Goal: Task Accomplishment & Management: Manage account settings

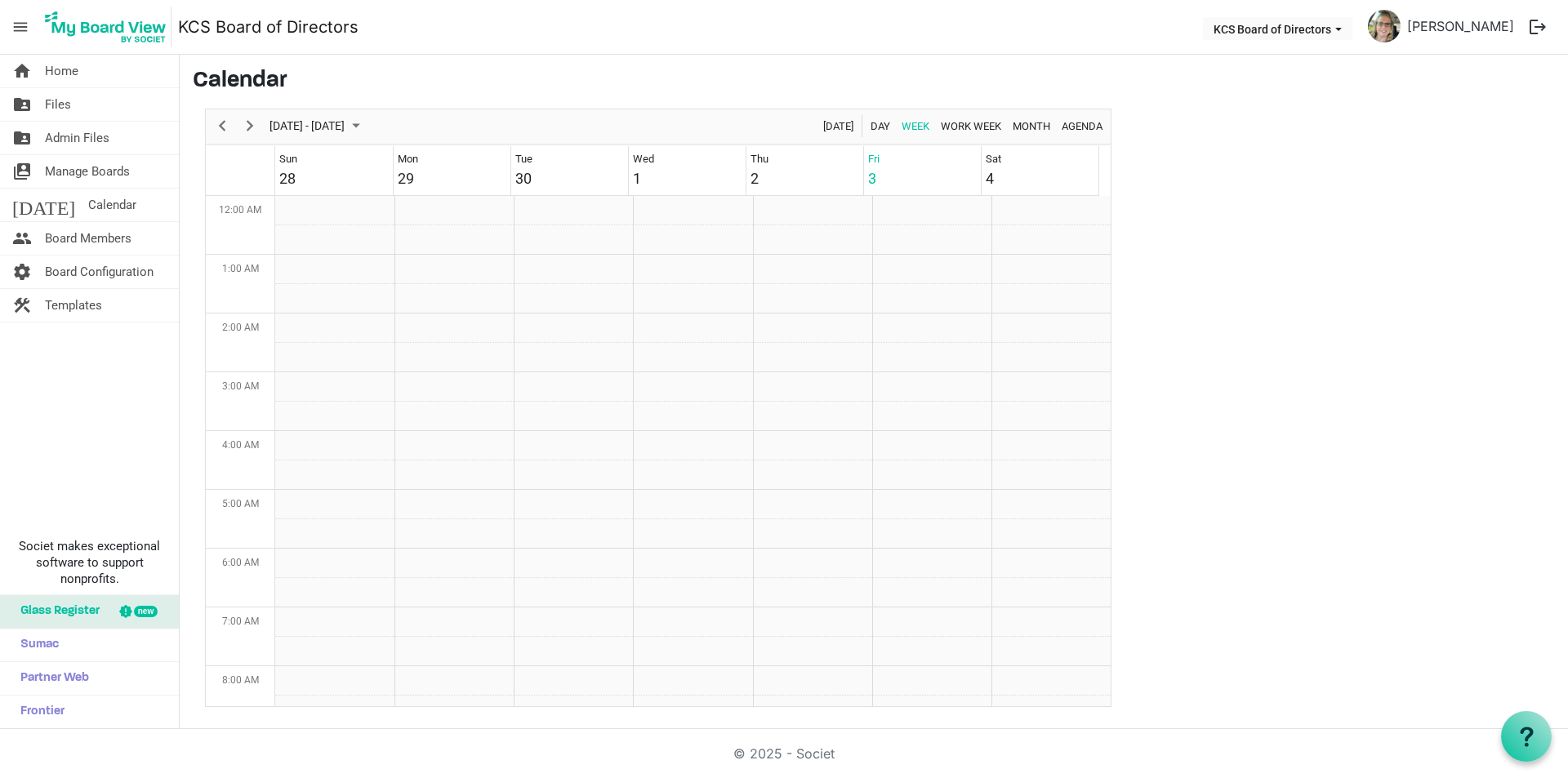
scroll to position [529, 0]
click at [54, 72] on span "Home" at bounding box center [62, 70] width 34 height 33
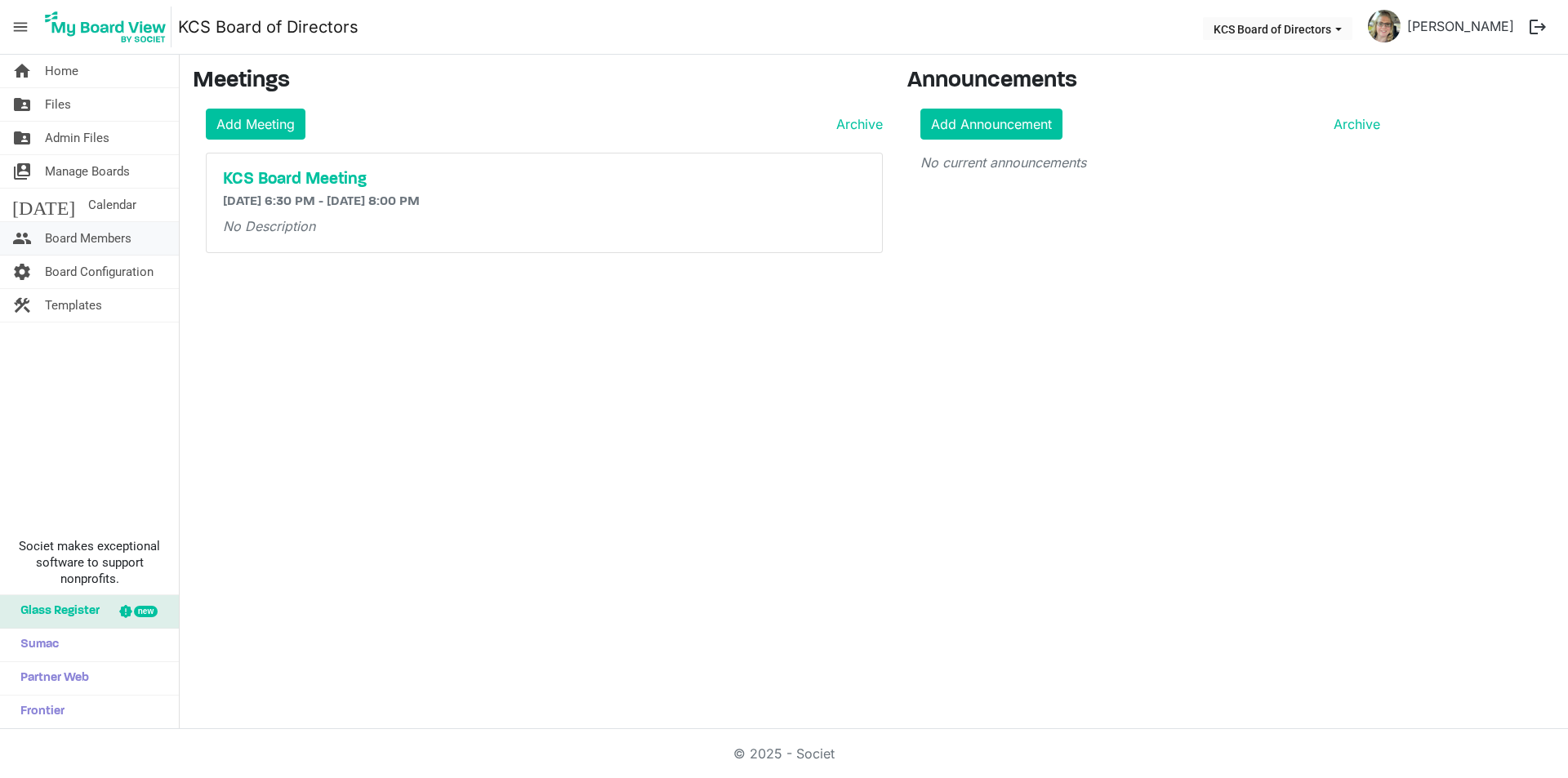
click at [87, 238] on span "Board Members" at bounding box center [88, 238] width 87 height 33
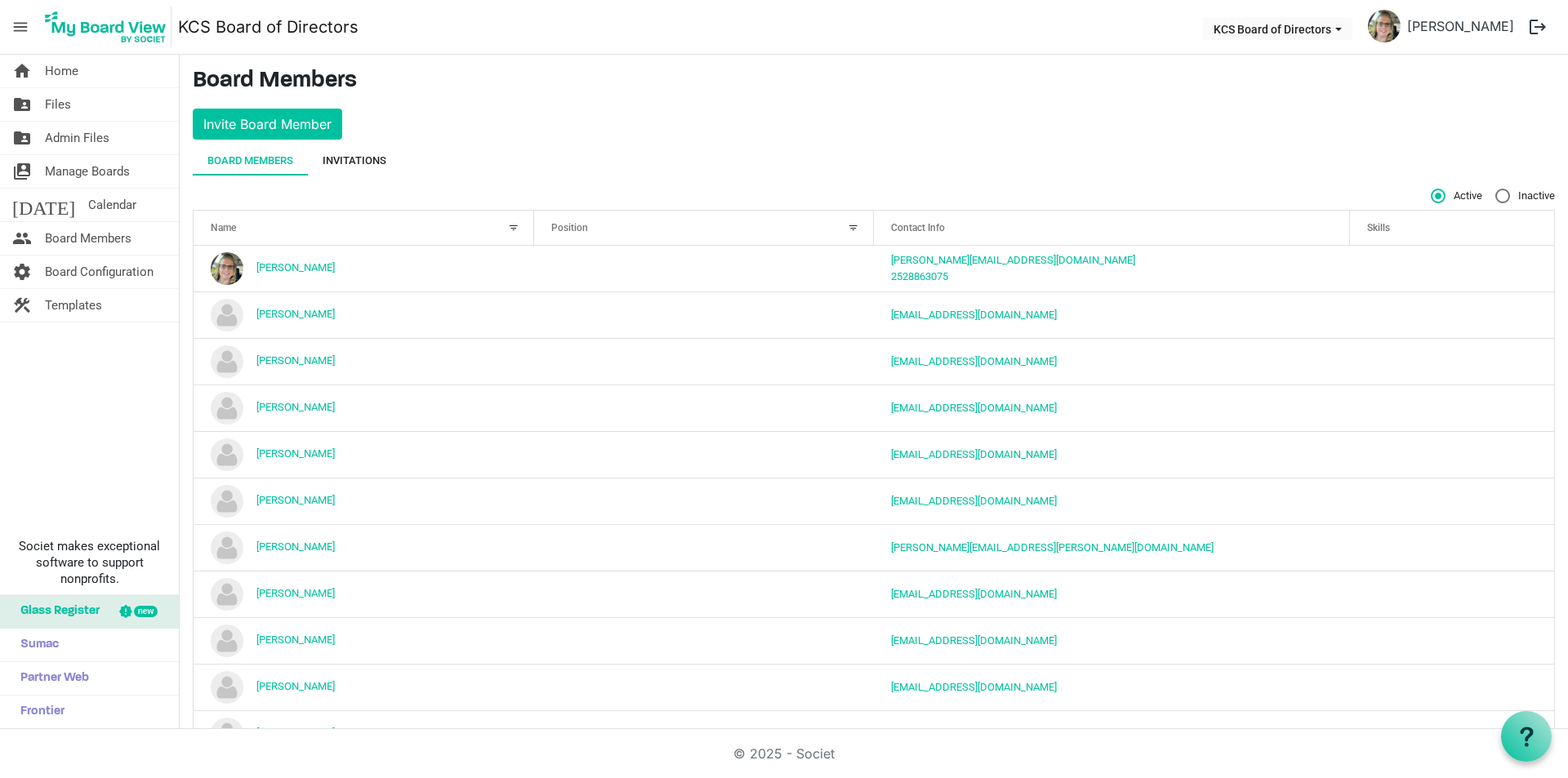
click at [349, 165] on div "Invitations" at bounding box center [355, 160] width 64 height 16
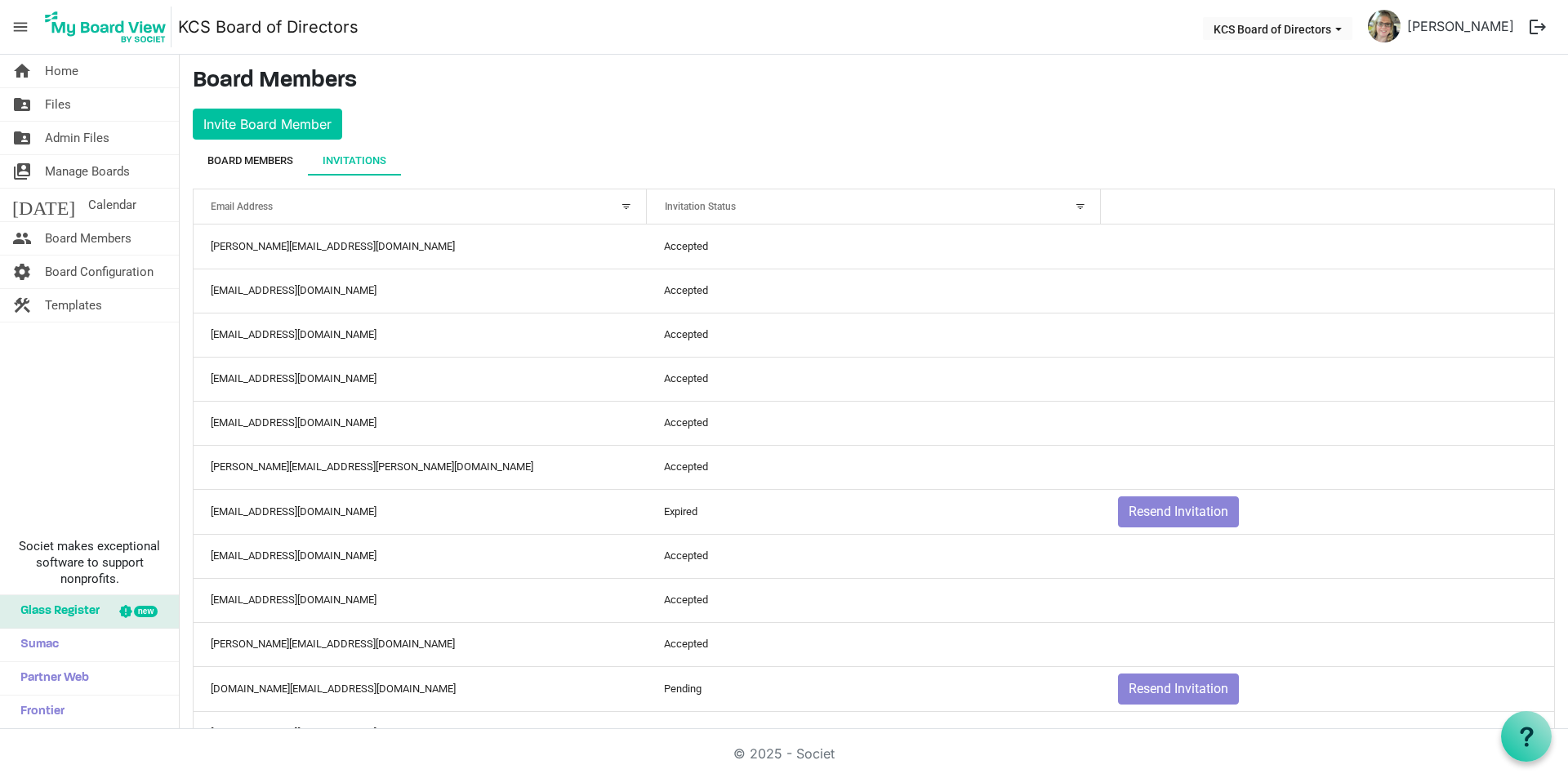
click at [265, 164] on div "Board Members" at bounding box center [251, 160] width 86 height 16
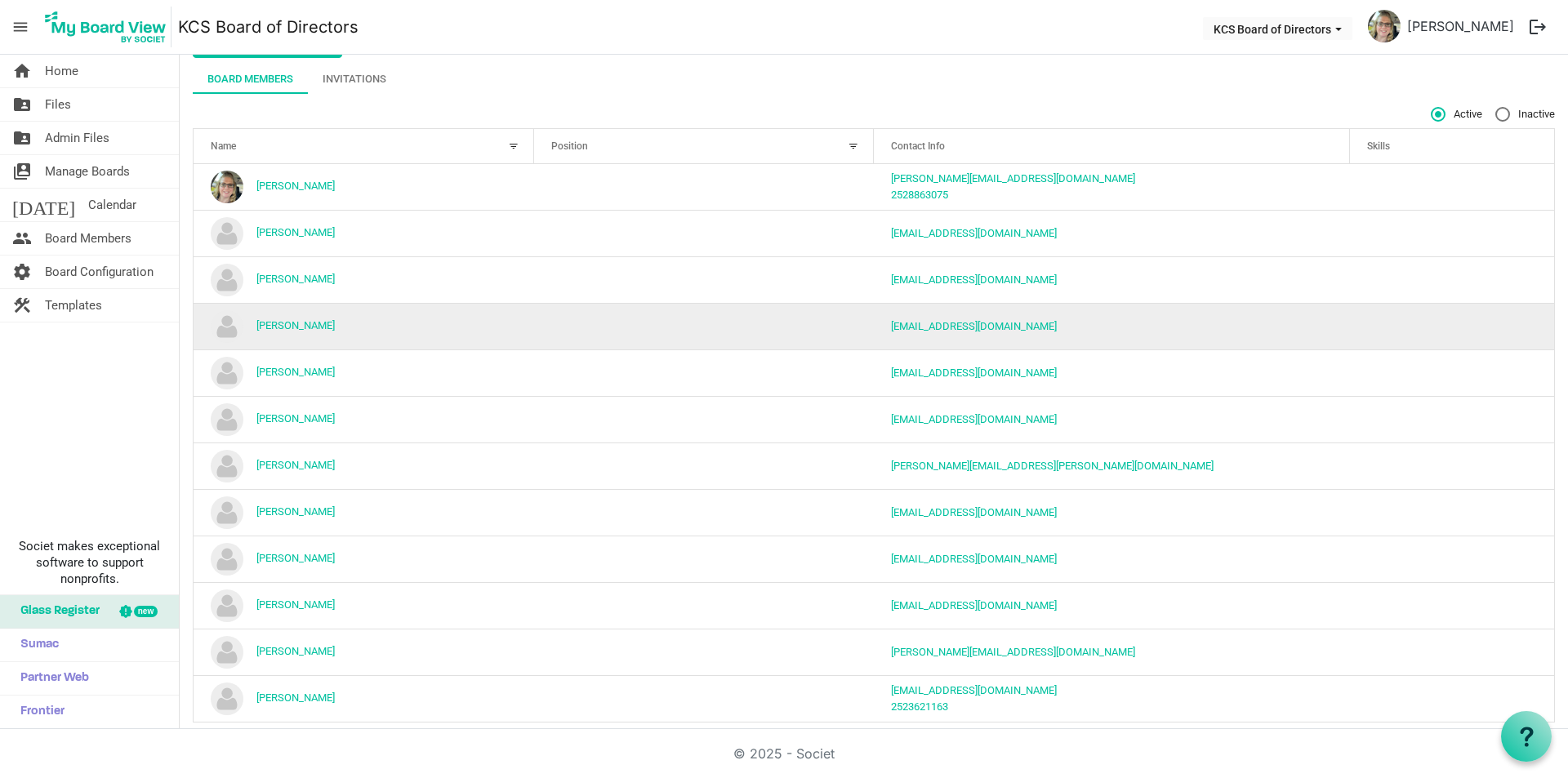
scroll to position [101, 0]
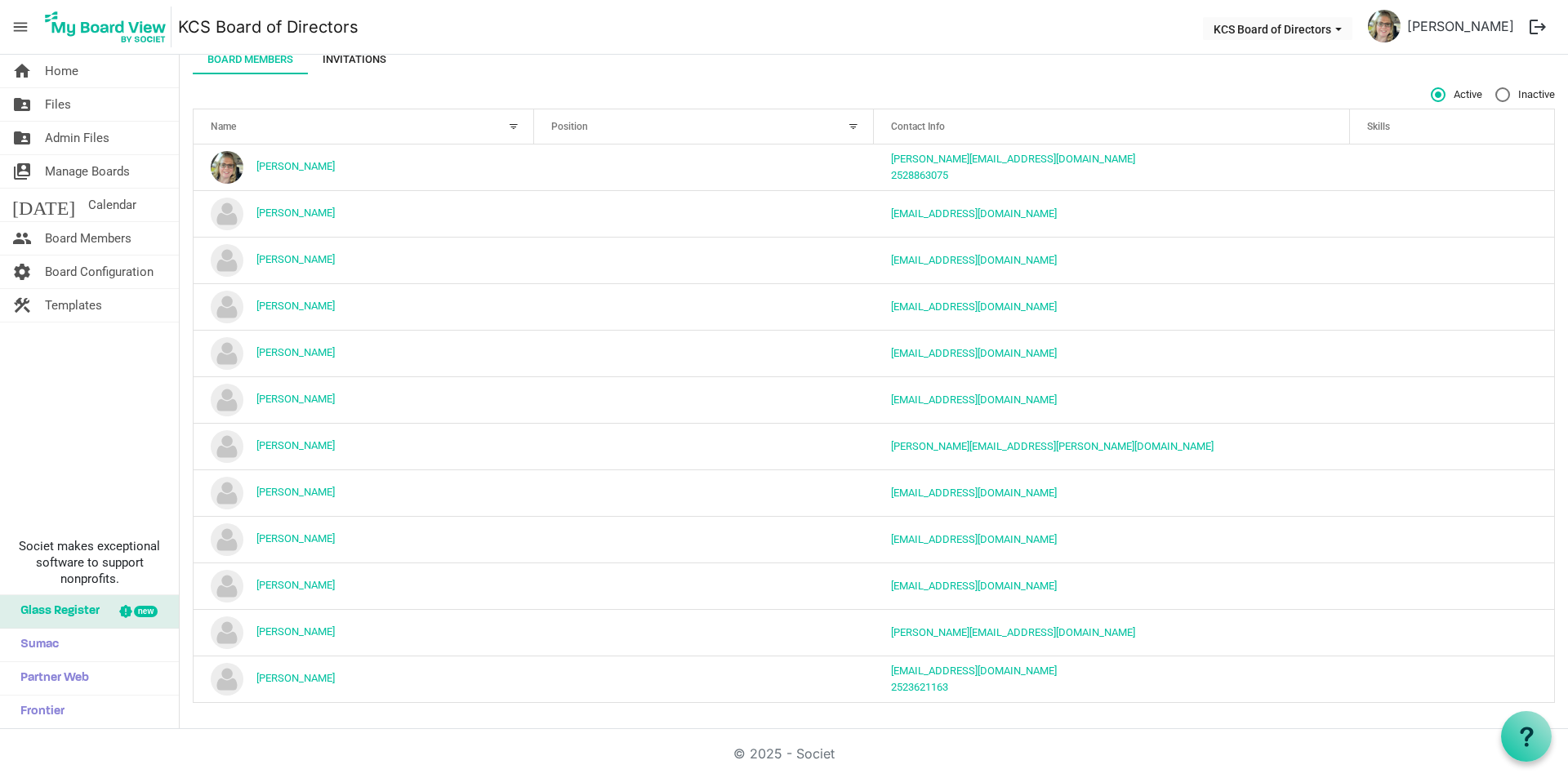
click at [350, 63] on div "Invitations" at bounding box center [355, 59] width 64 height 16
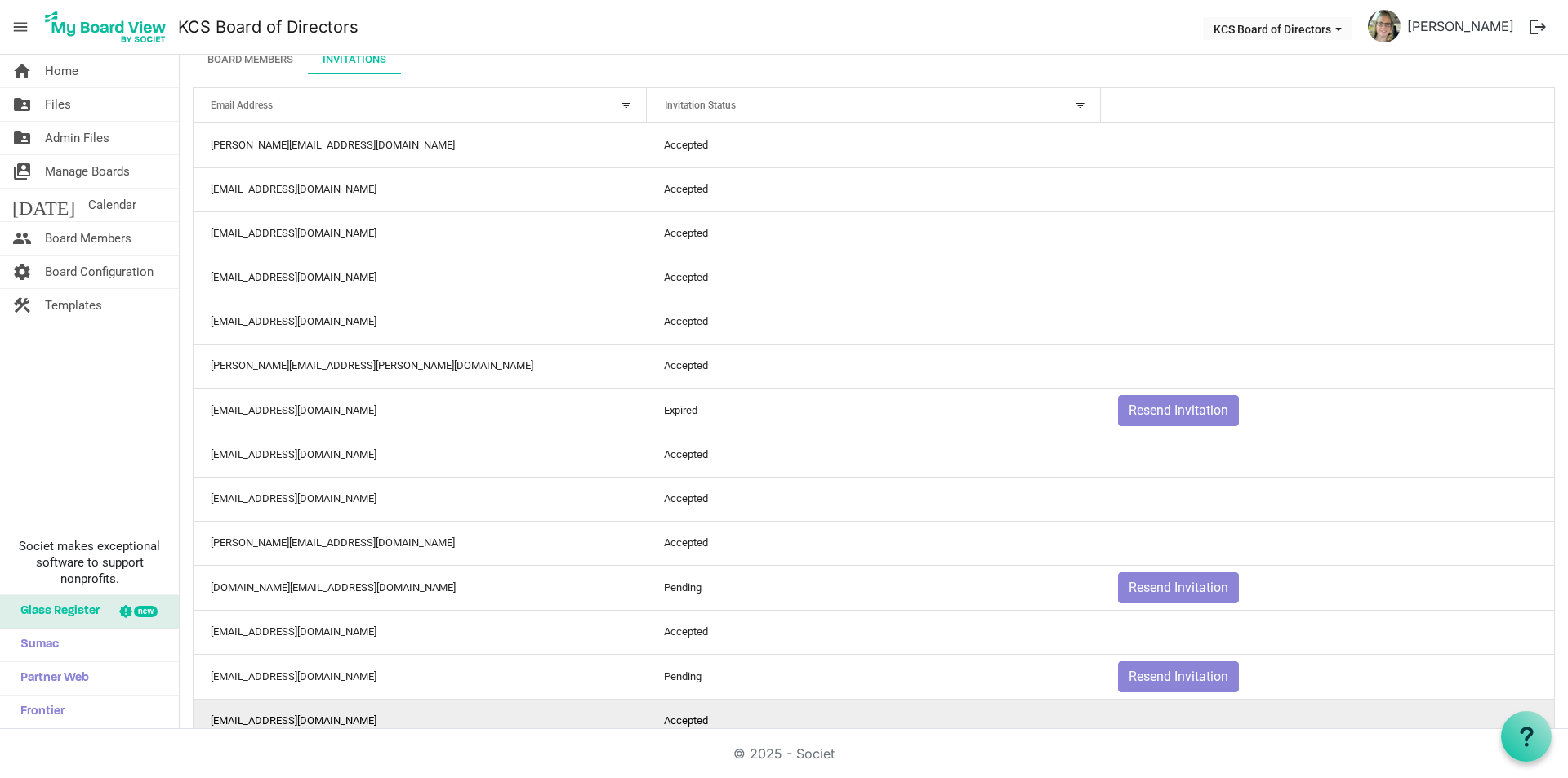
scroll to position [187, 0]
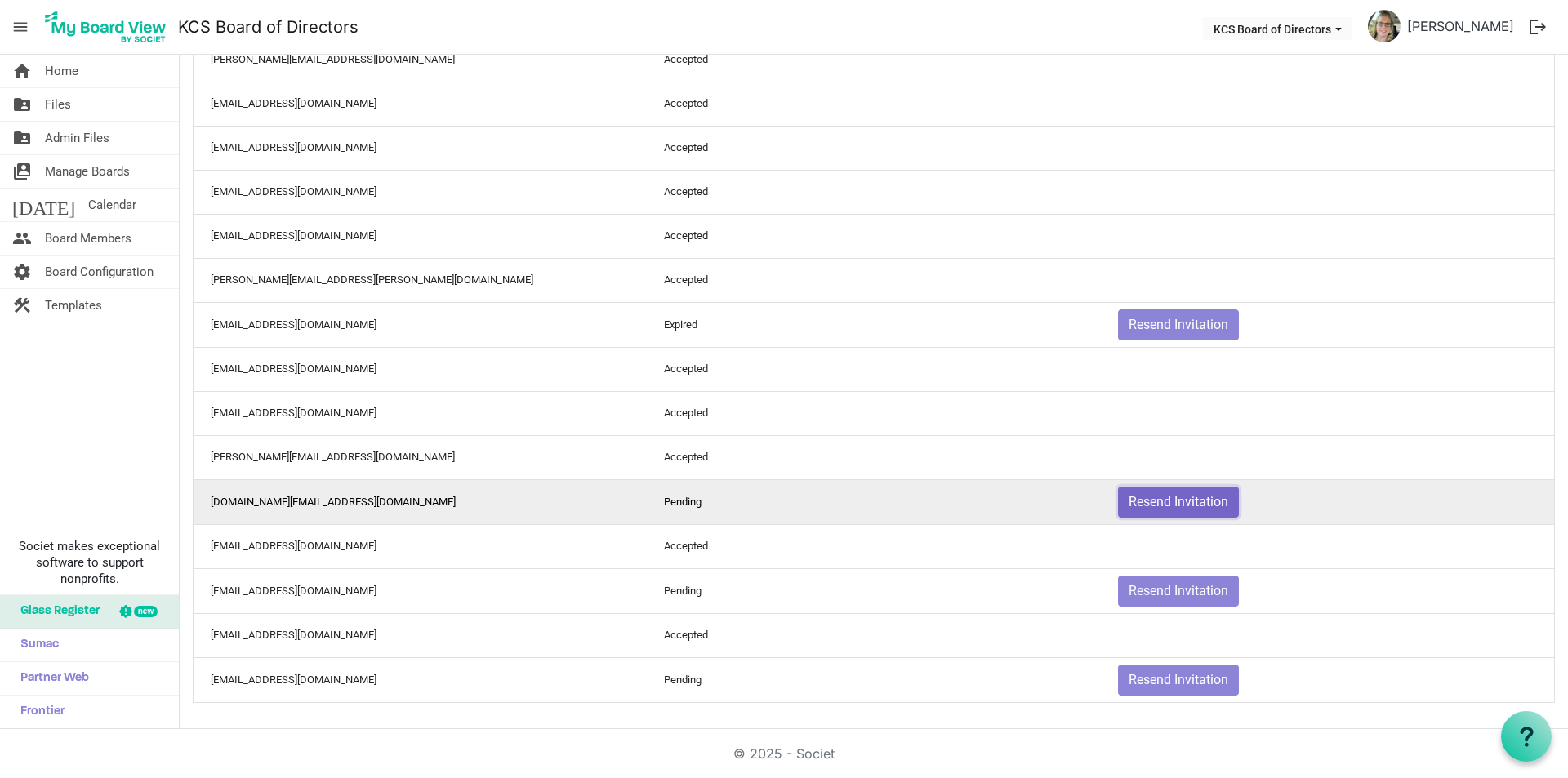
click at [1165, 502] on button "Resend Invitation" at bounding box center [1178, 501] width 121 height 31
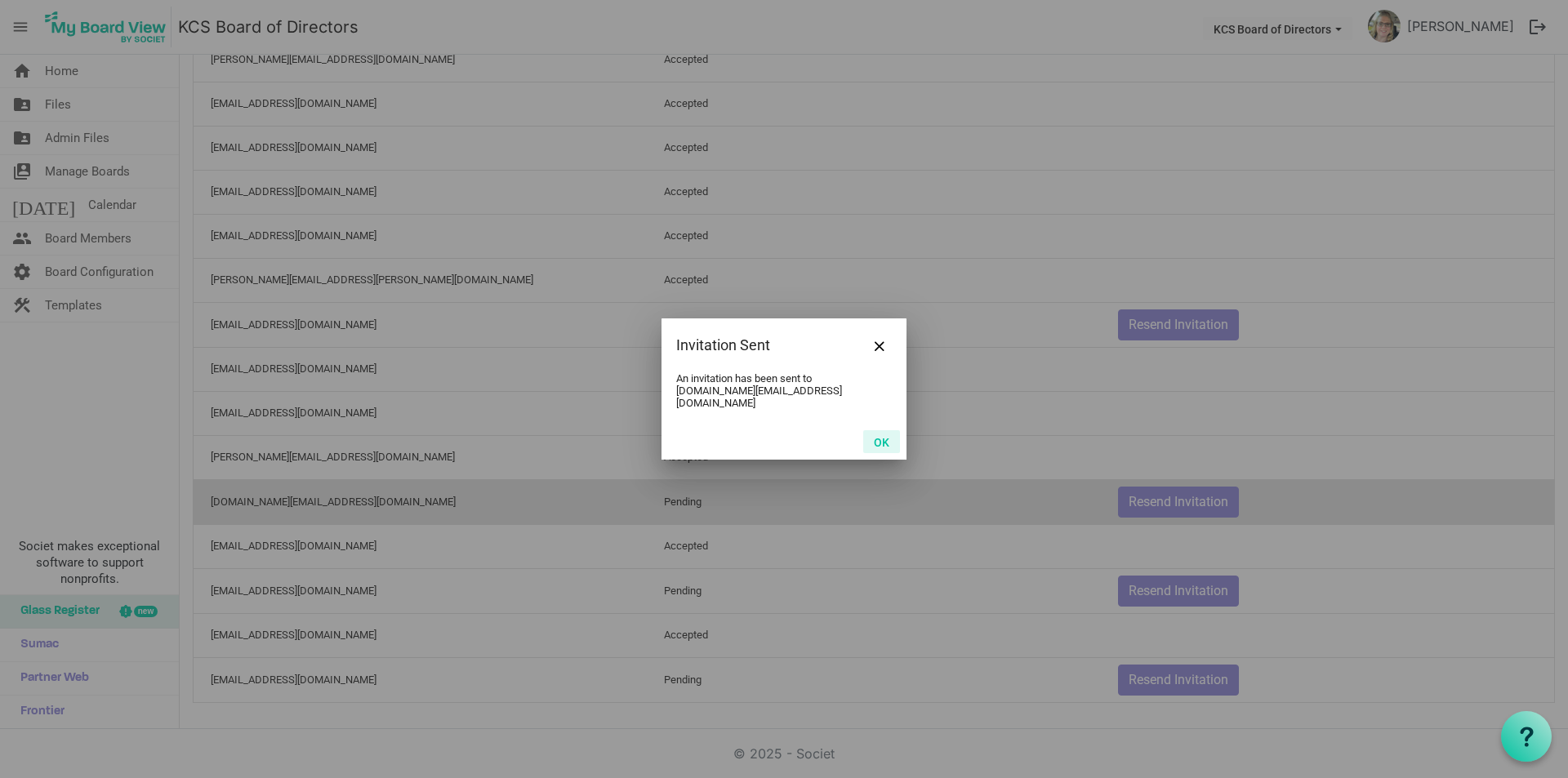
click at [882, 440] on button "OK" at bounding box center [881, 441] width 36 height 22
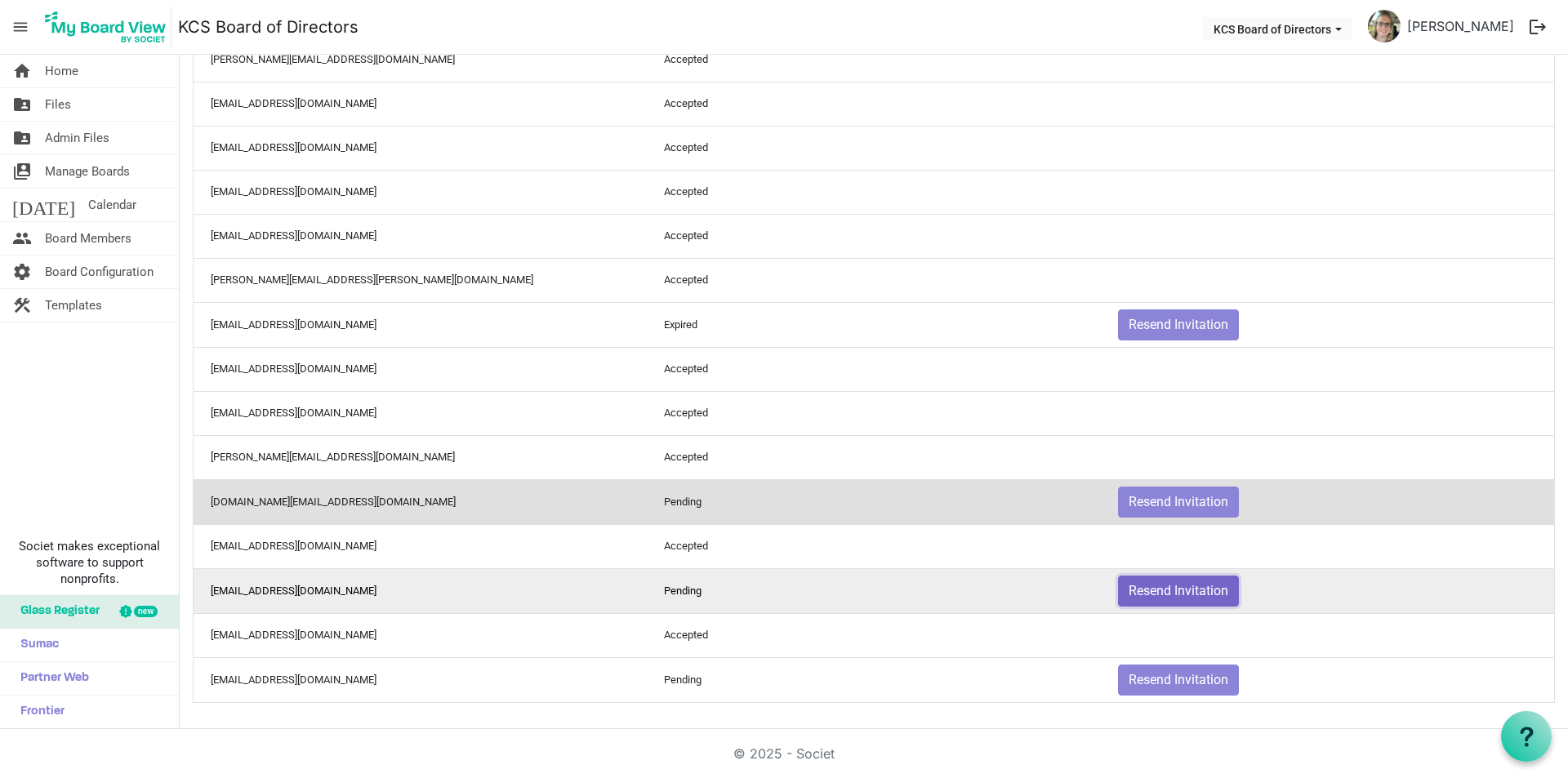
click at [1161, 588] on button "Resend Invitation" at bounding box center [1178, 590] width 121 height 31
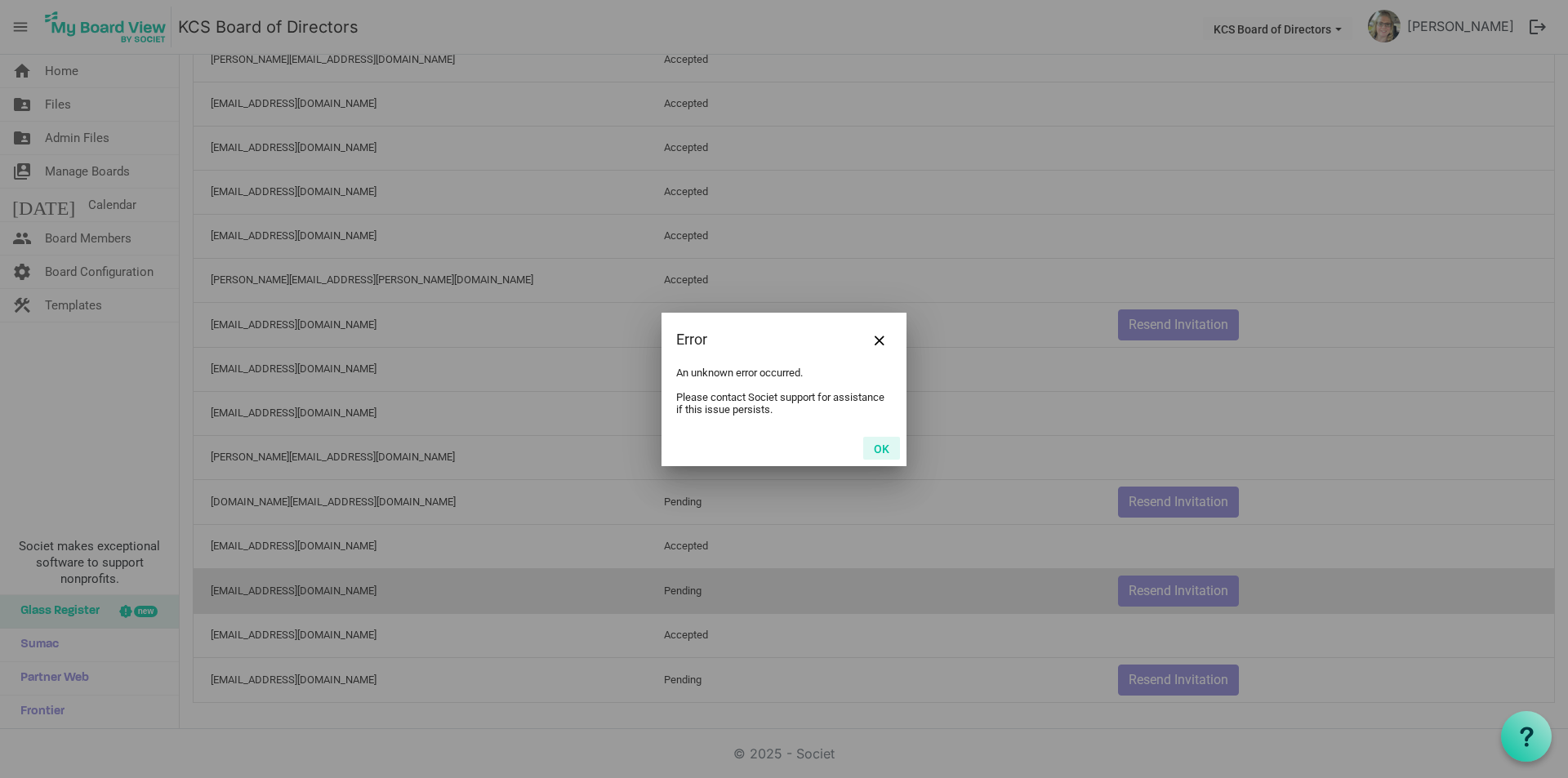
click at [888, 454] on button "OK" at bounding box center [881, 448] width 36 height 22
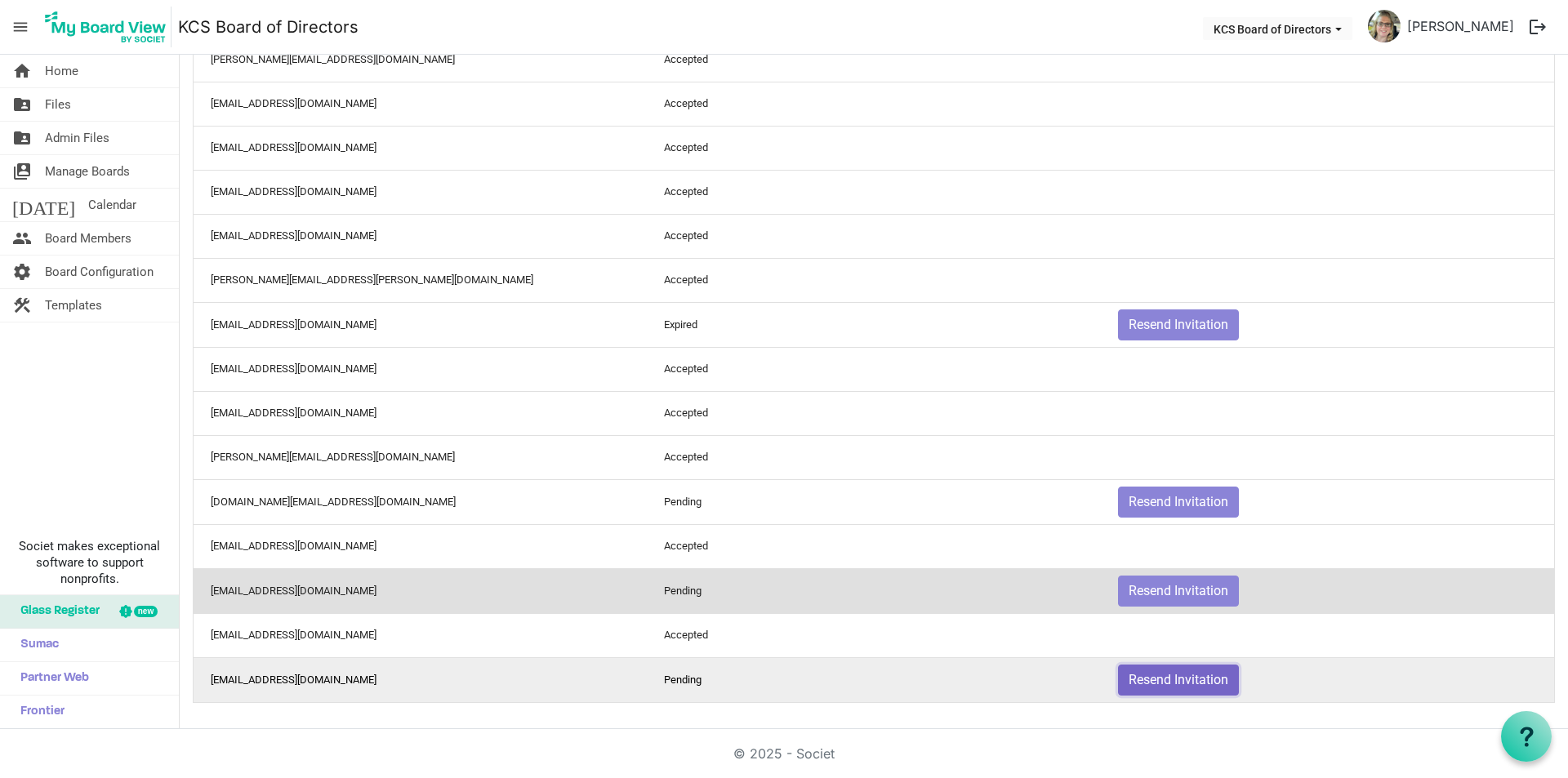
click at [1165, 677] on button "Resend Invitation" at bounding box center [1178, 679] width 121 height 31
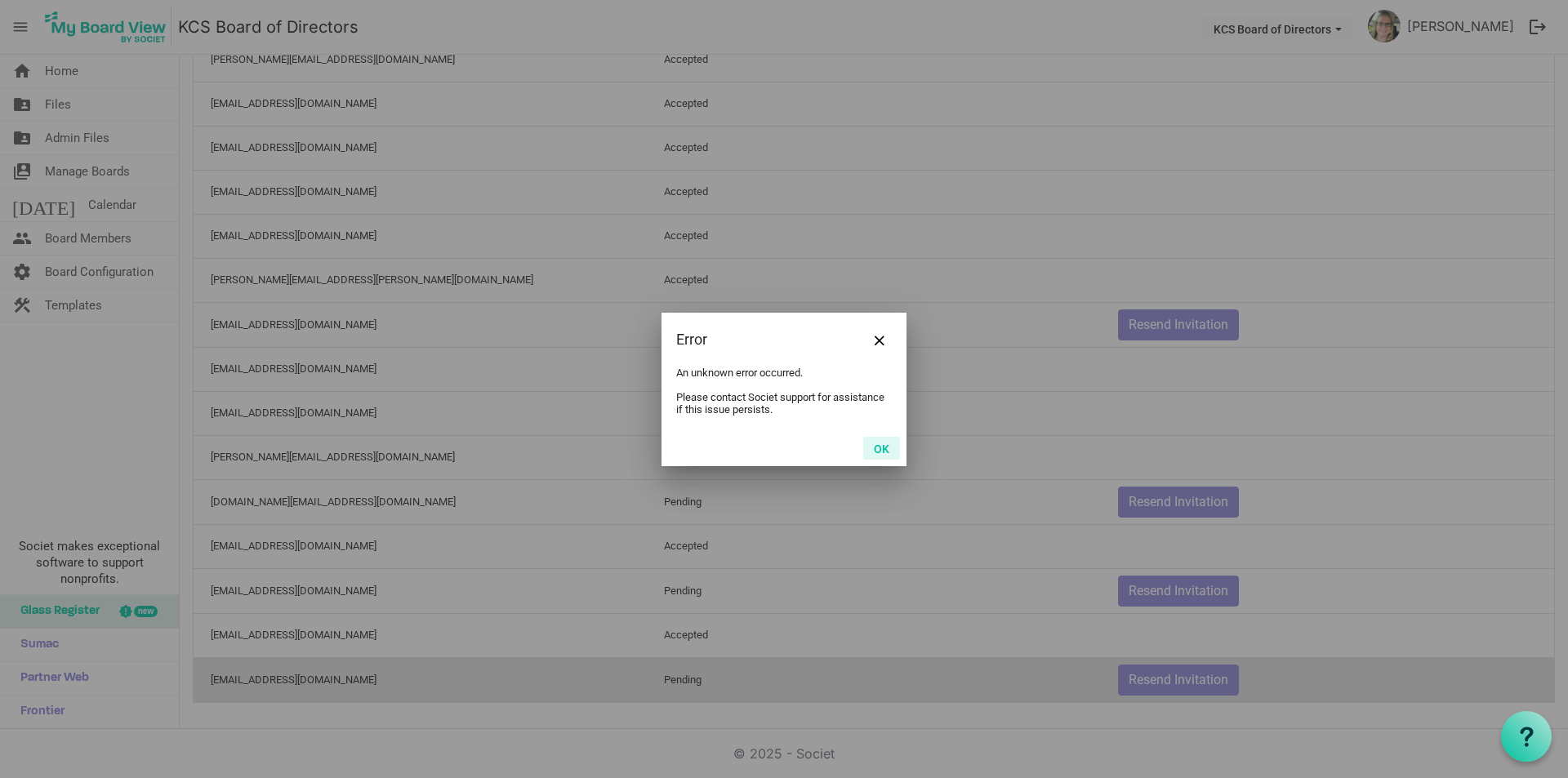
click at [879, 452] on button "OK" at bounding box center [881, 448] width 36 height 22
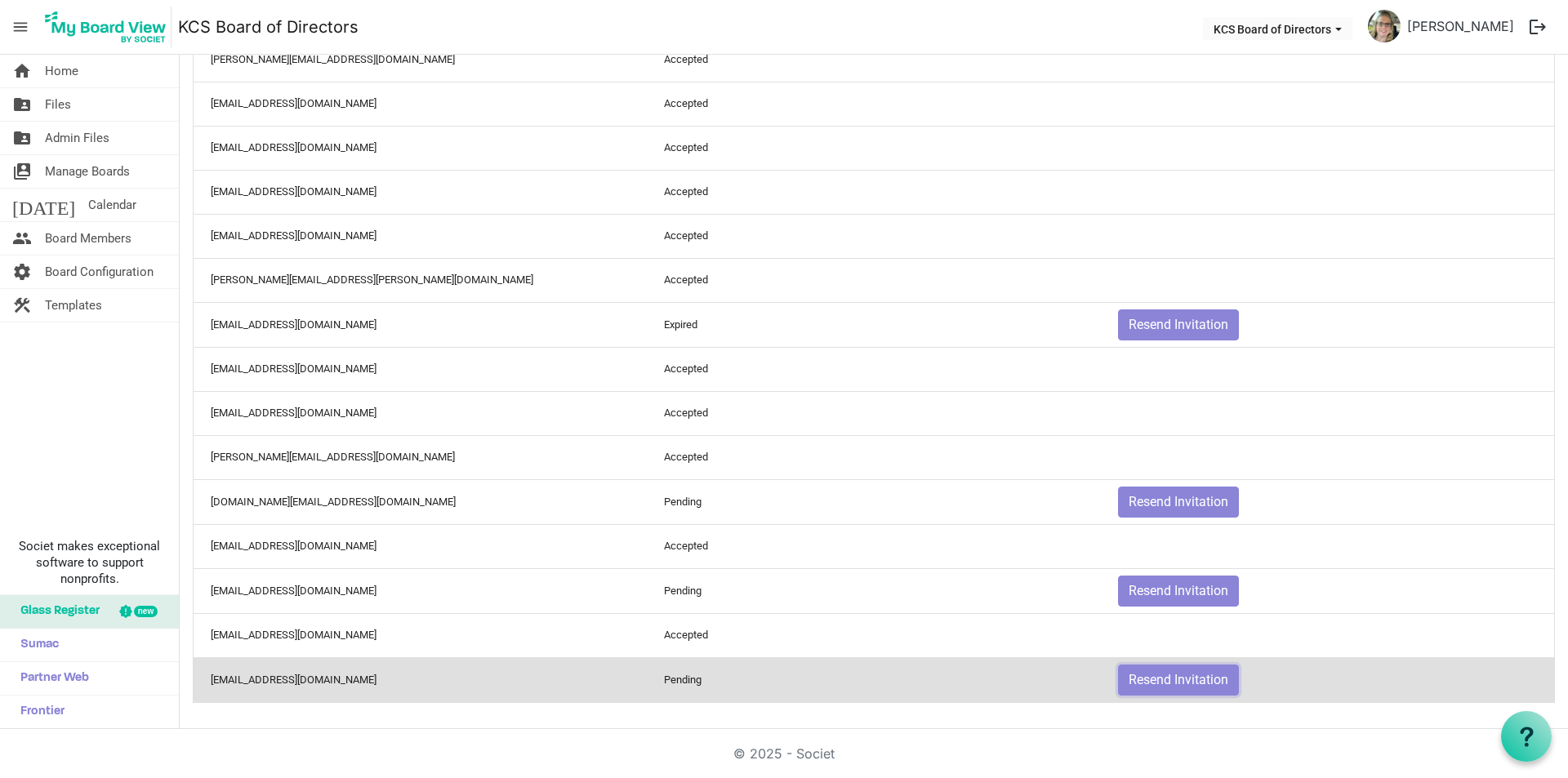
scroll to position [0, 0]
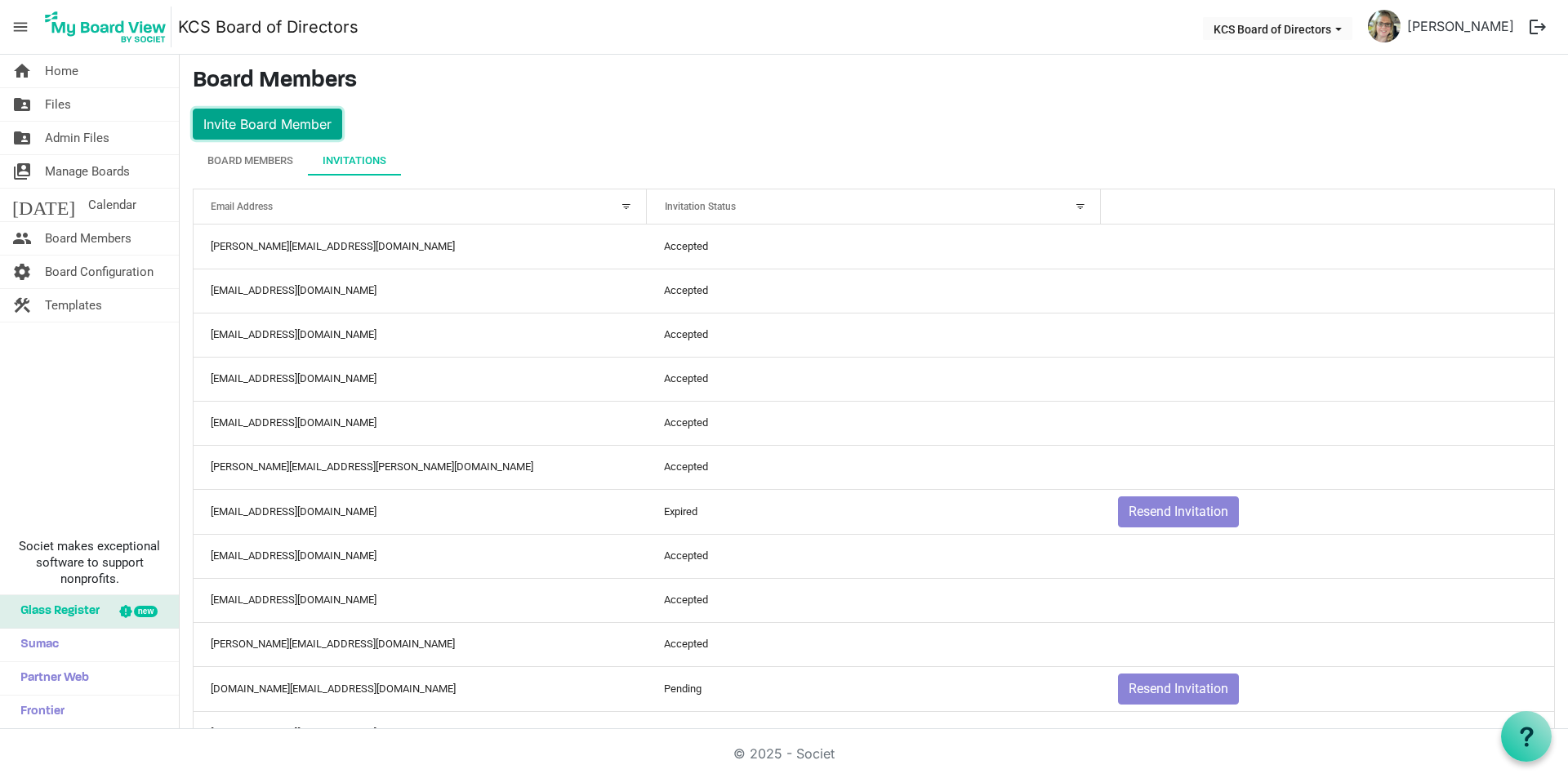
click at [257, 117] on button "Invite Board Member" at bounding box center [268, 123] width 150 height 31
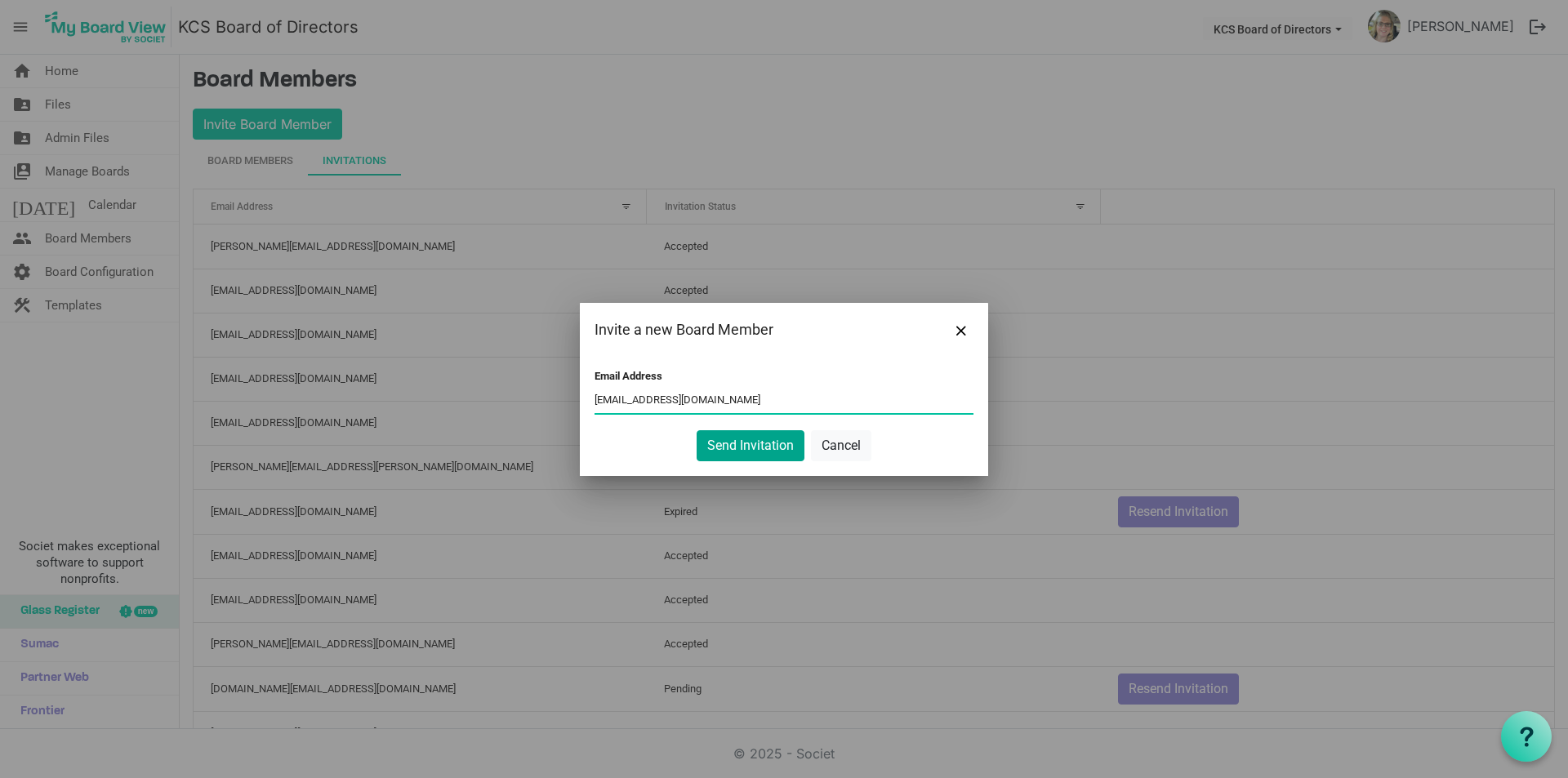
type input "jcjones600@gmail.com"
click at [763, 452] on button "Send Invitation" at bounding box center [749, 445] width 108 height 31
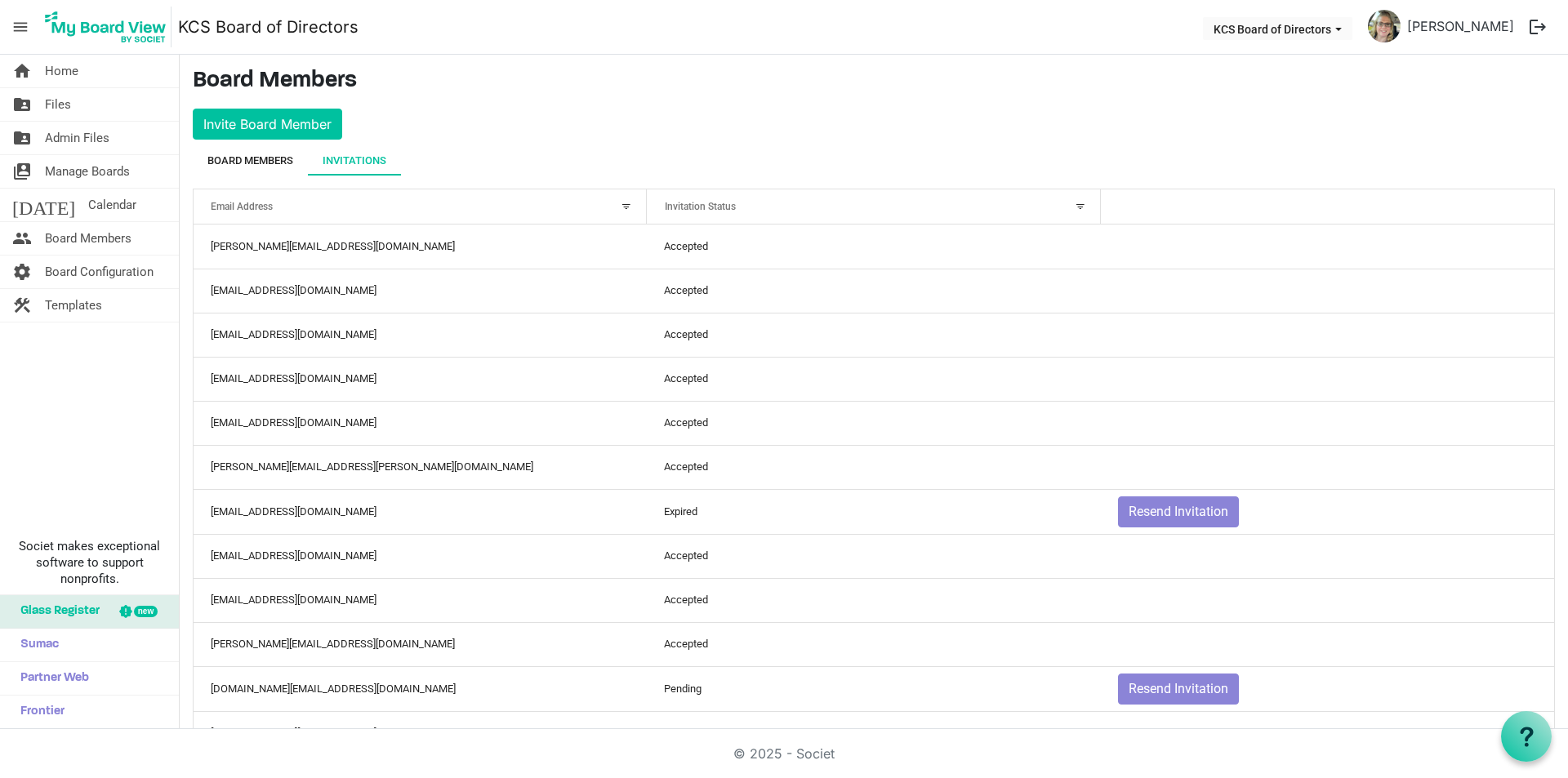
click at [251, 153] on div "Board Members" at bounding box center [251, 160] width 86 height 16
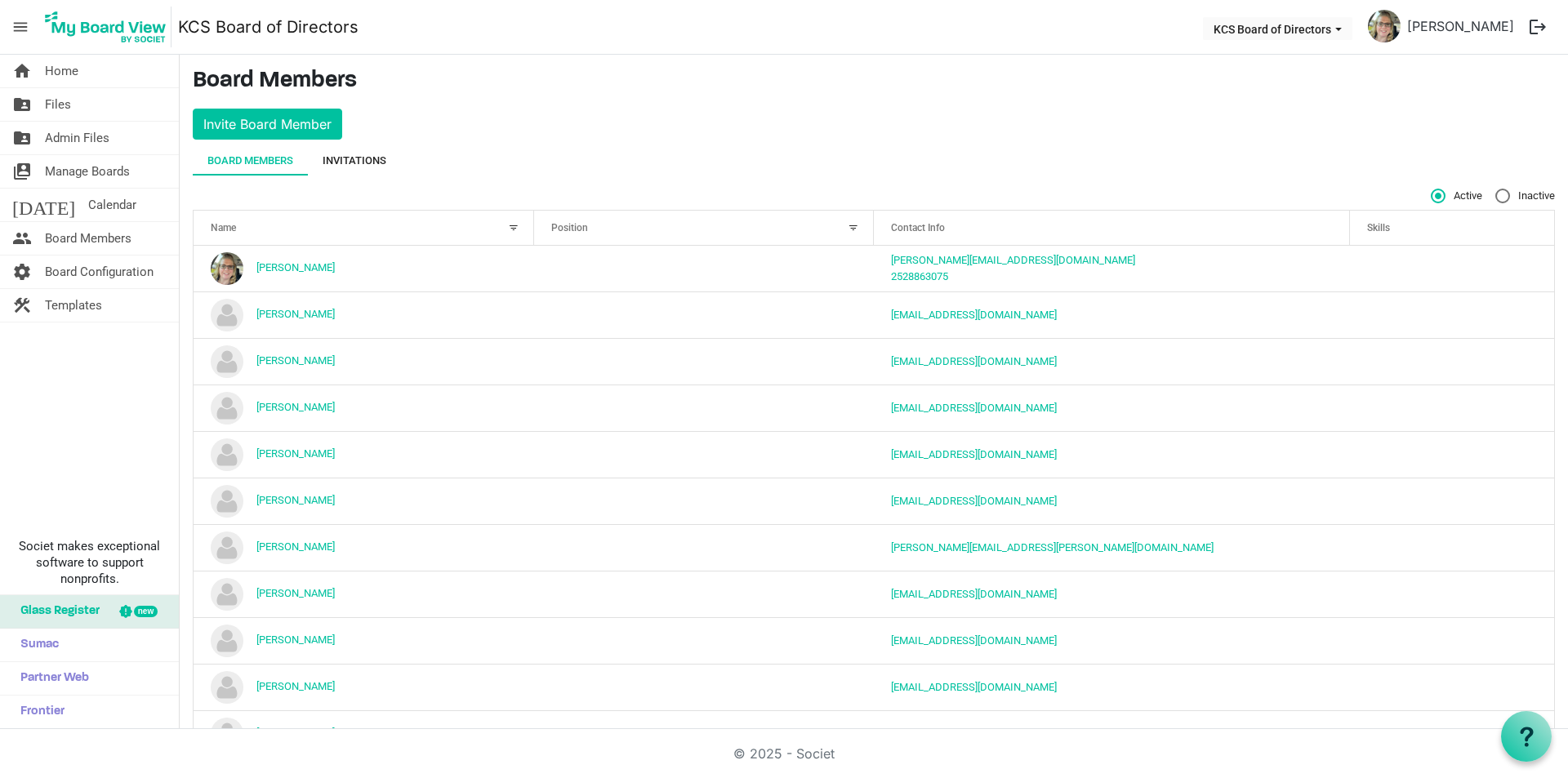
click at [356, 162] on div "Invitations" at bounding box center [355, 160] width 64 height 16
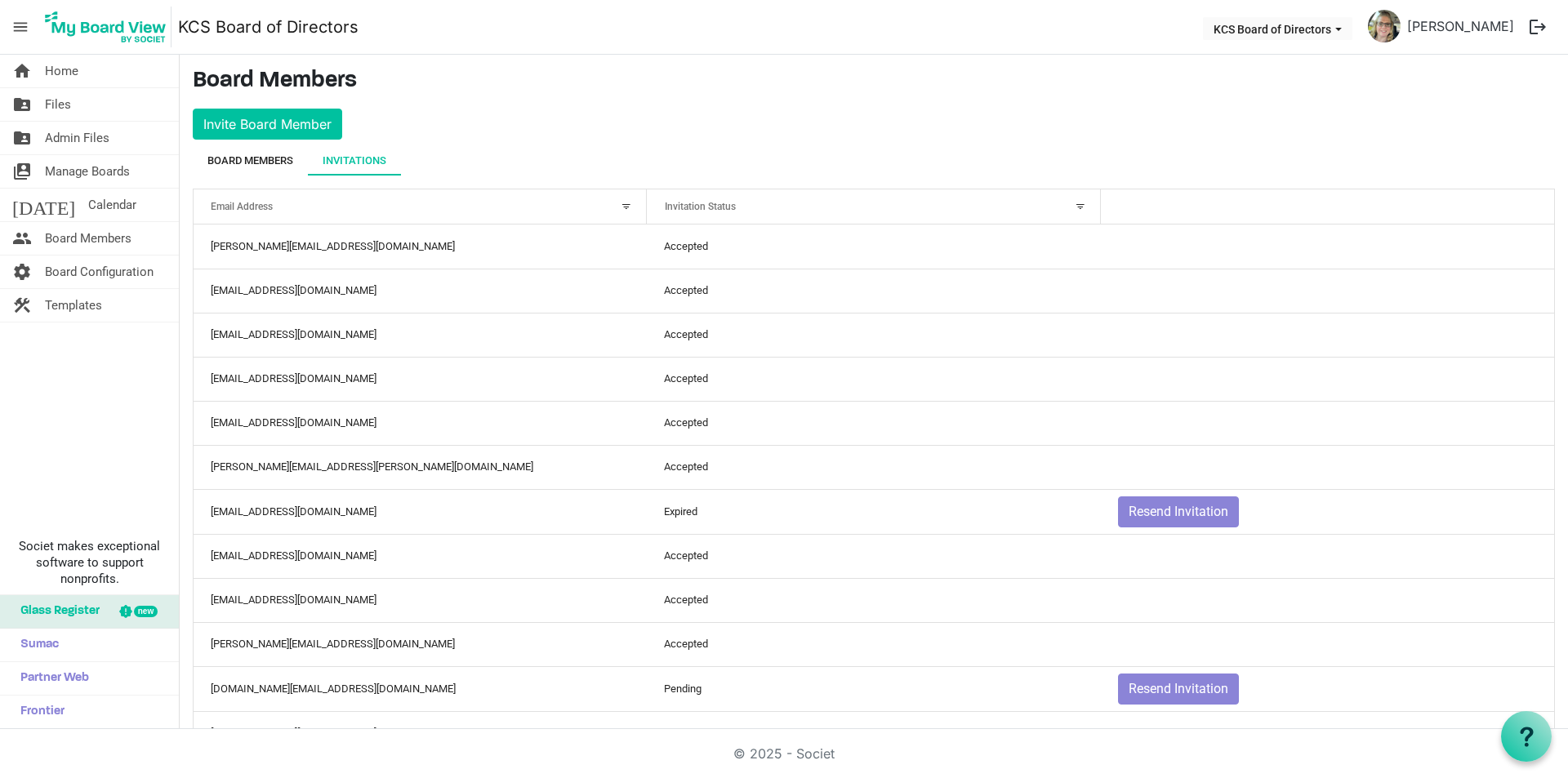
click at [228, 160] on div "Board Members" at bounding box center [251, 160] width 86 height 16
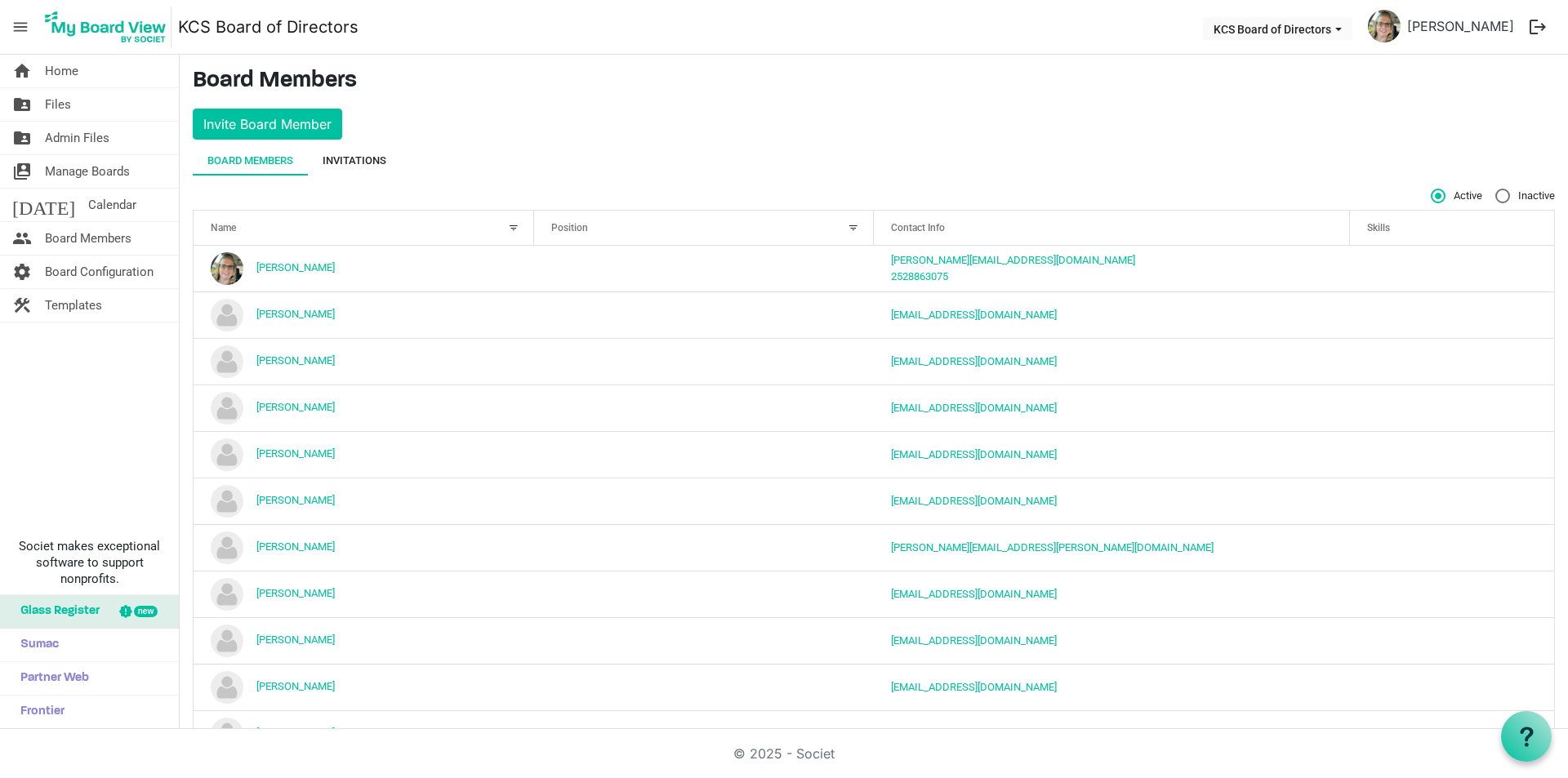
click at [345, 160] on div "Invitations" at bounding box center [355, 160] width 64 height 16
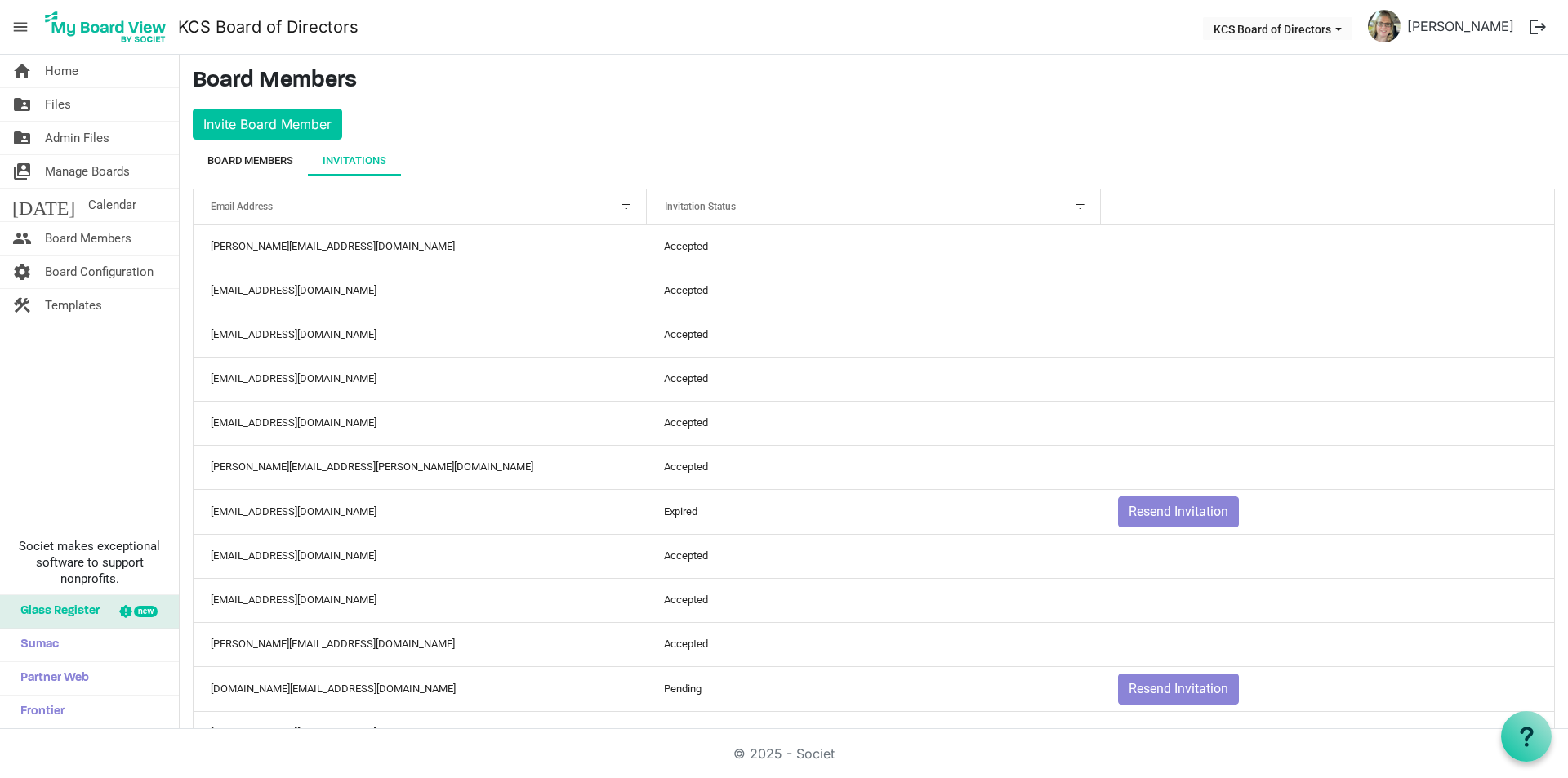
click at [249, 156] on div "Board Members" at bounding box center [251, 160] width 86 height 16
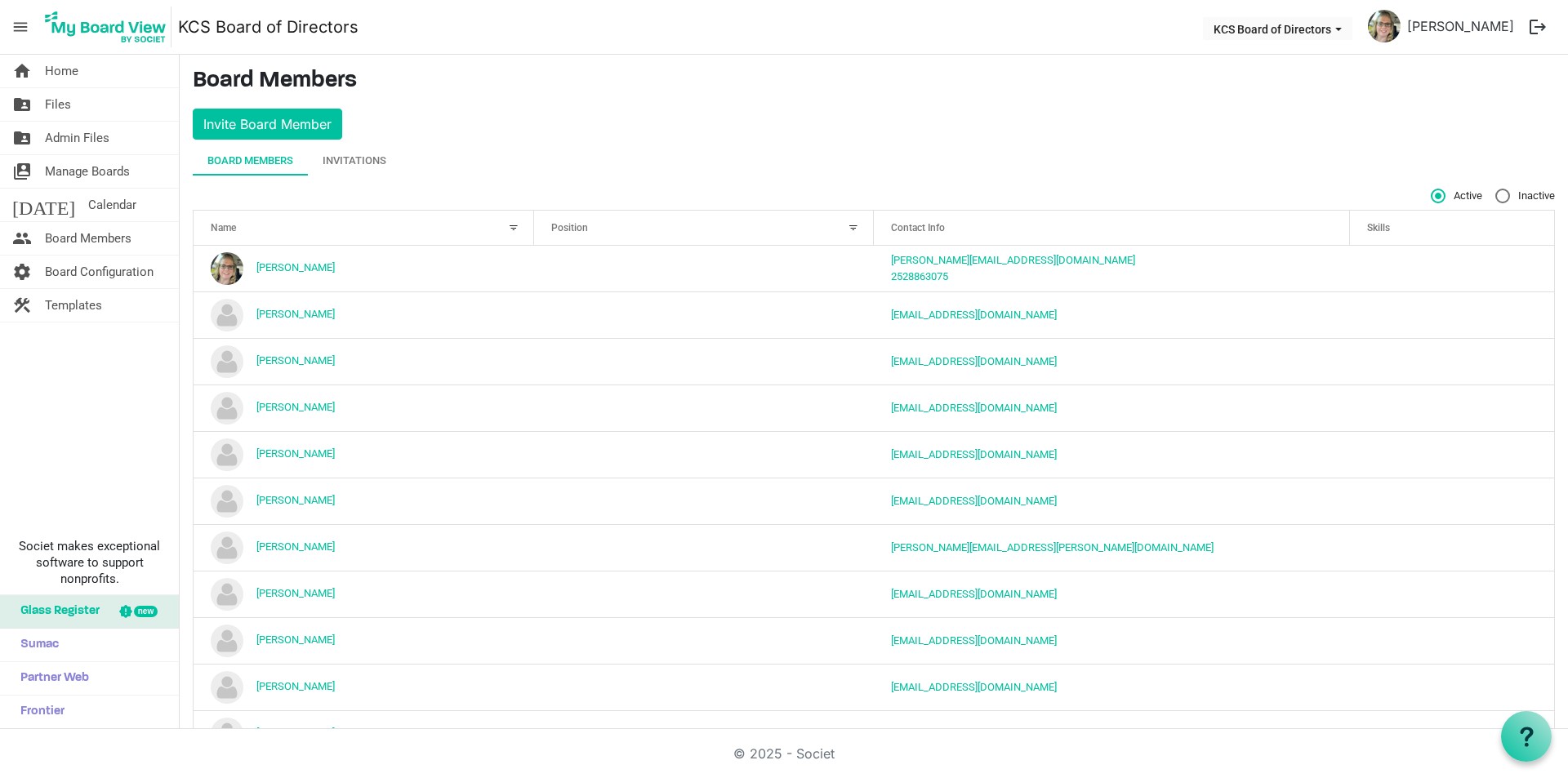
scroll to position [101, 0]
